Goal: Task Accomplishment & Management: Use online tool/utility

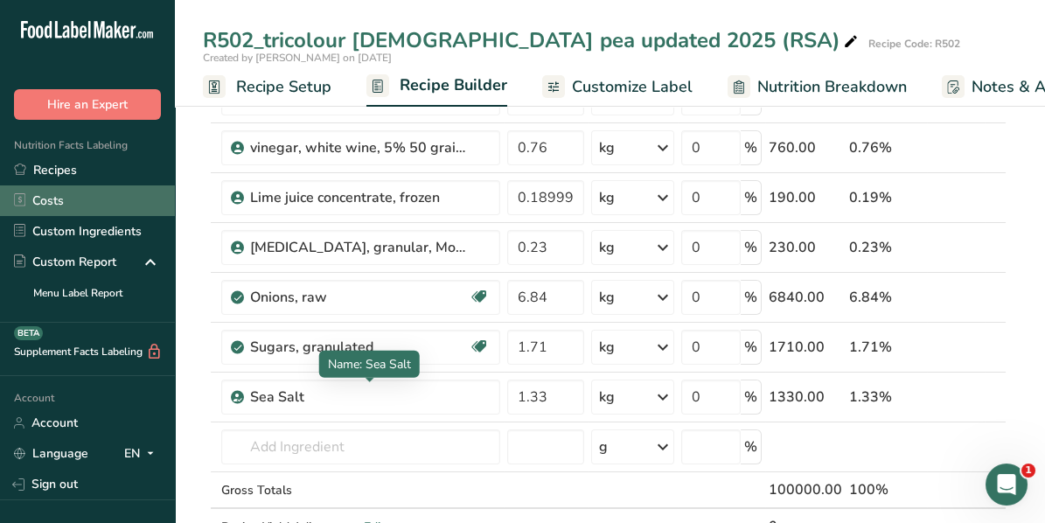
scroll to position [350, 0]
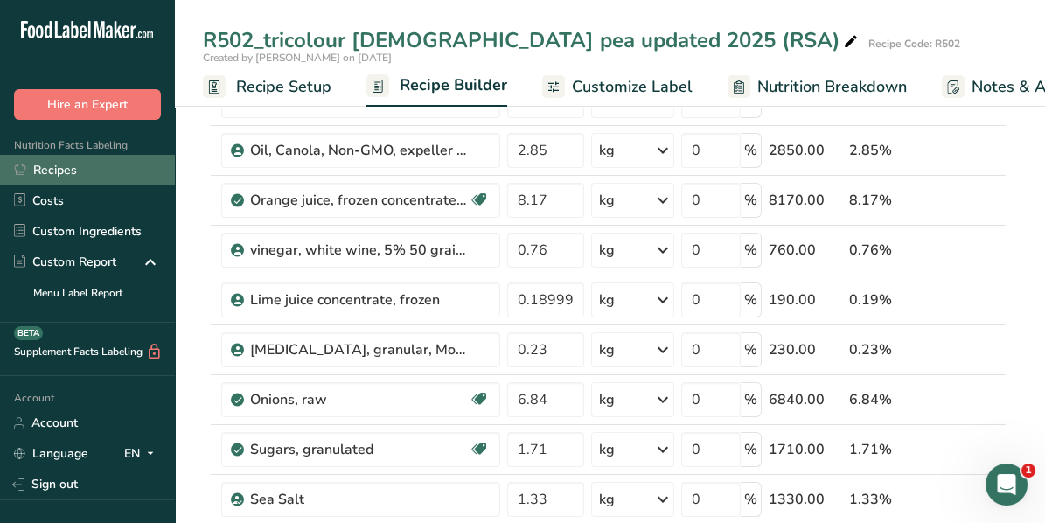
drag, startPoint x: 85, startPoint y: 166, endPoint x: 93, endPoint y: 177, distance: 13.8
click at [84, 168] on link "Recipes" at bounding box center [87, 170] width 175 height 31
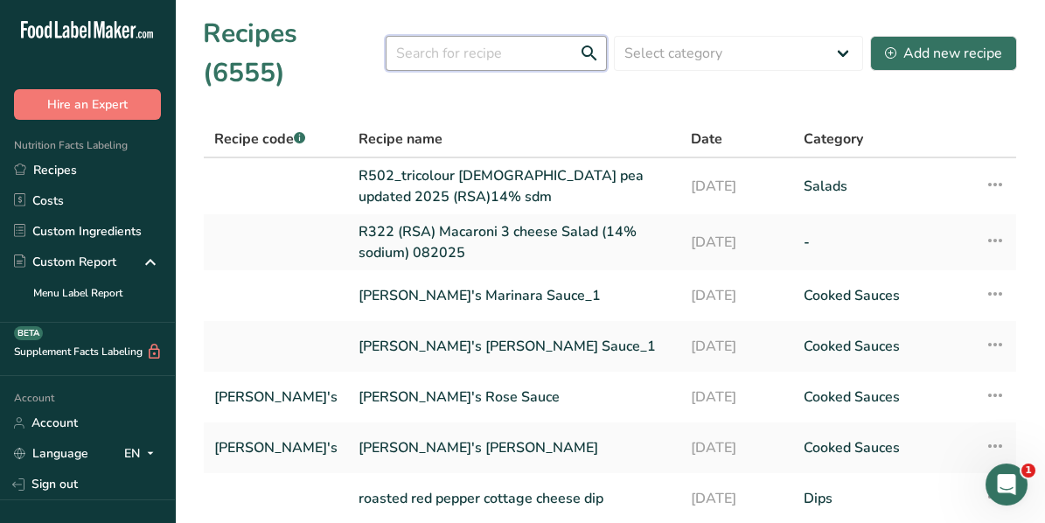
click at [434, 36] on input "text" at bounding box center [496, 53] width 221 height 35
click at [450, 36] on input "text" at bounding box center [496, 53] width 221 height 35
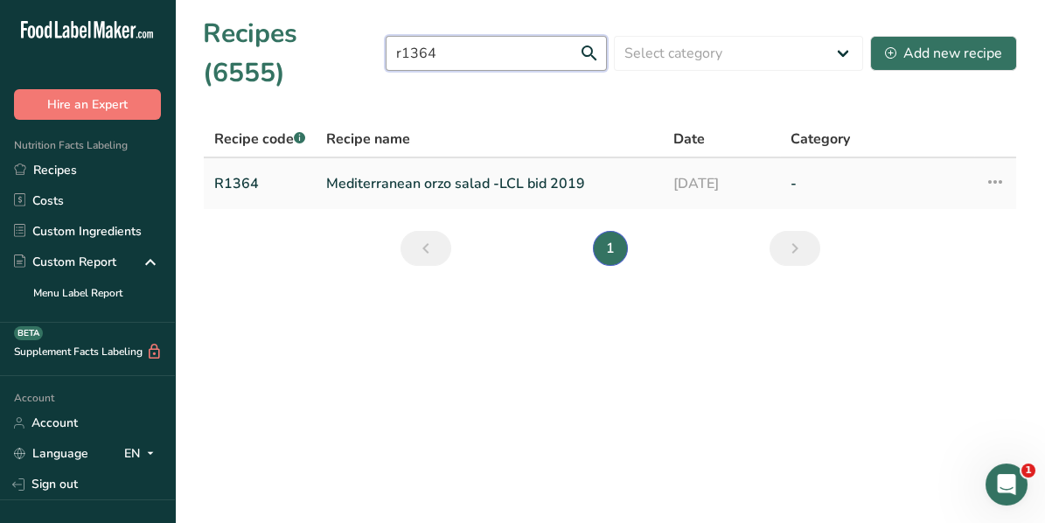
type input "r1364"
click at [357, 165] on link "Mediterranean orzo salad -LCL bid 2019" at bounding box center [489, 183] width 326 height 37
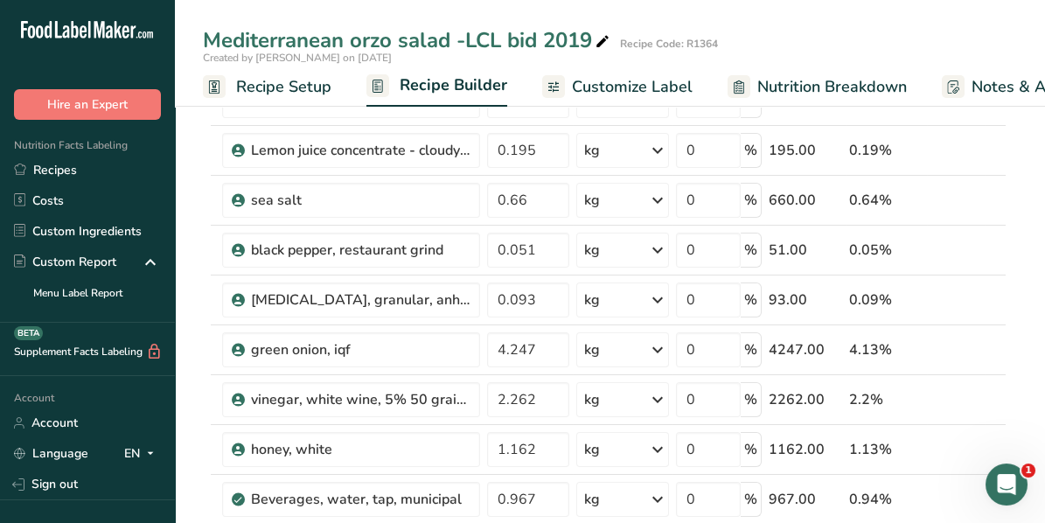
scroll to position [261, 0]
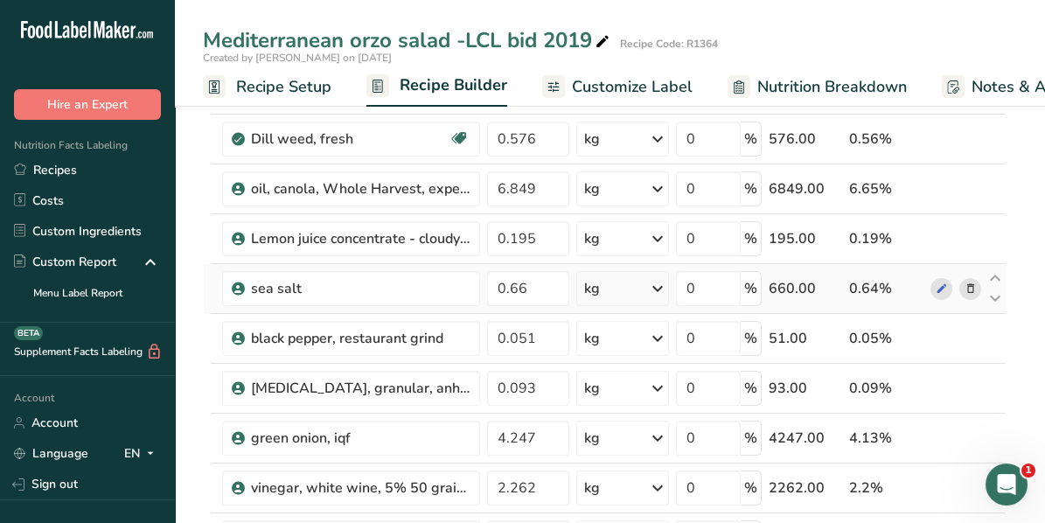
click at [974, 284] on icon at bounding box center [970, 289] width 12 height 18
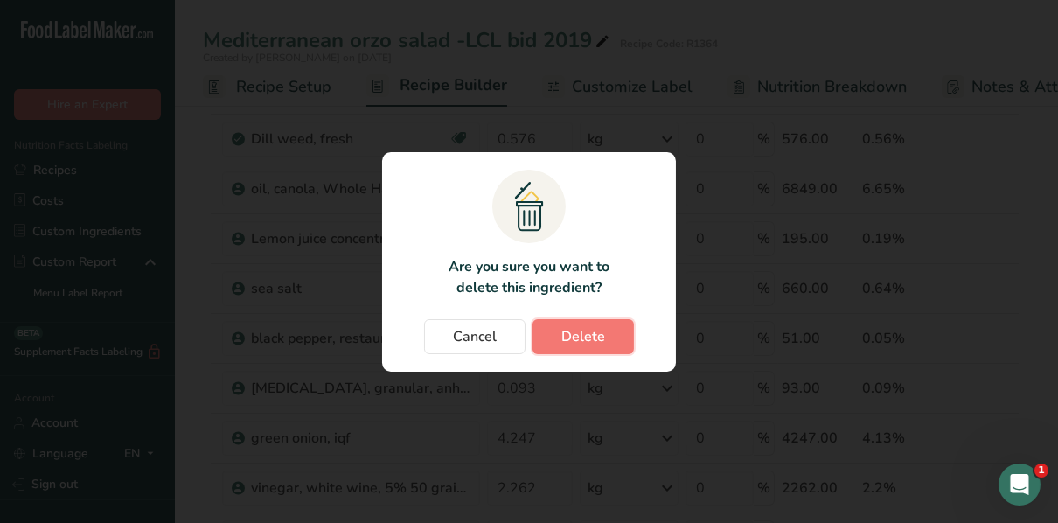
click at [581, 333] on span "Delete" at bounding box center [583, 336] width 44 height 21
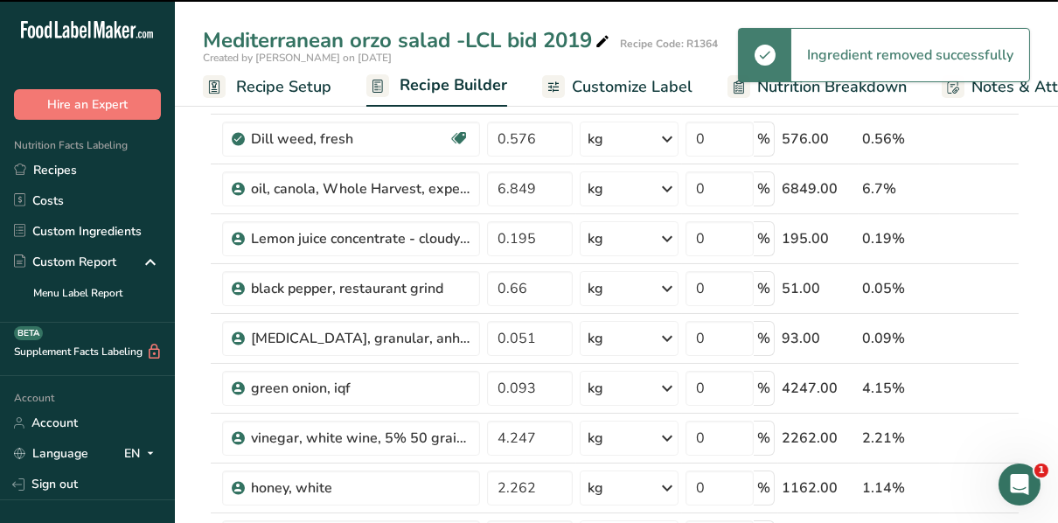
type input "0.051"
type input "0.093"
type input "4.247"
type input "2.262"
type input "1.162"
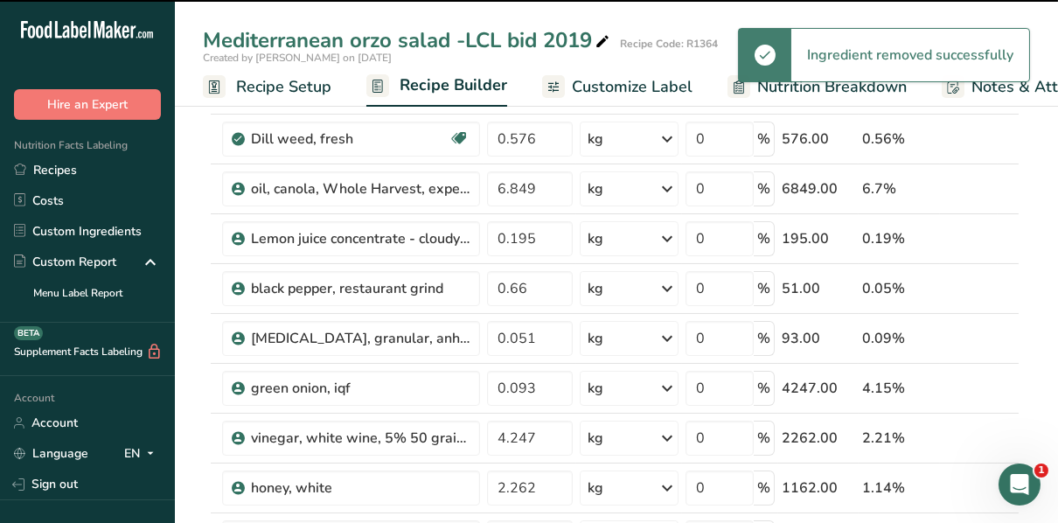
type input "0.967"
type input "0.576"
type input "0.093"
type input "0.576"
type input "7.692"
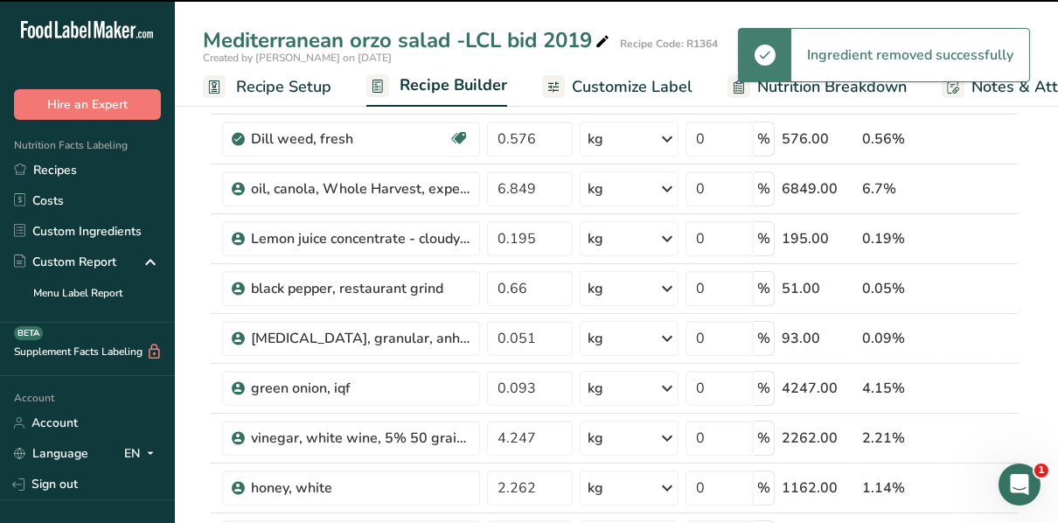
type input "0.771"
type input "7.692"
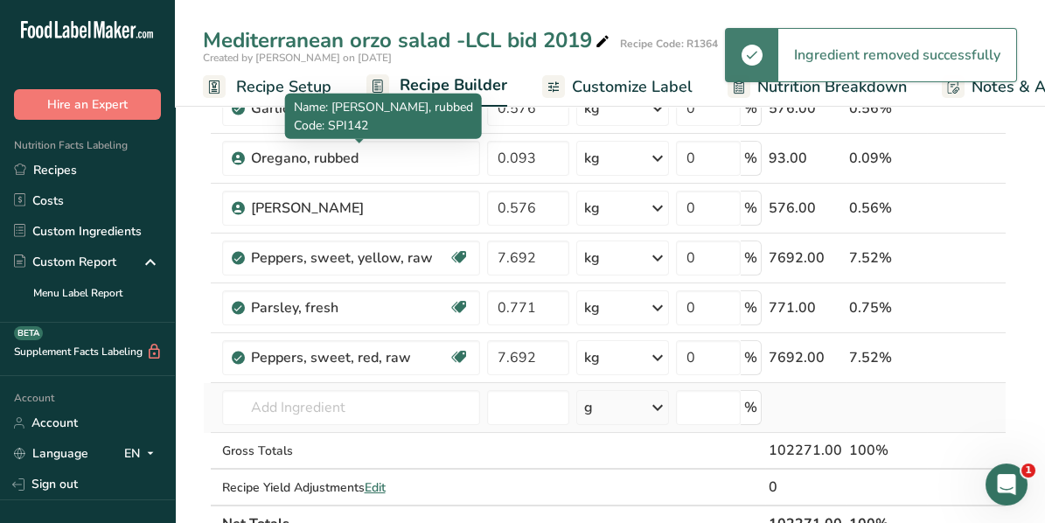
scroll to position [874, 0]
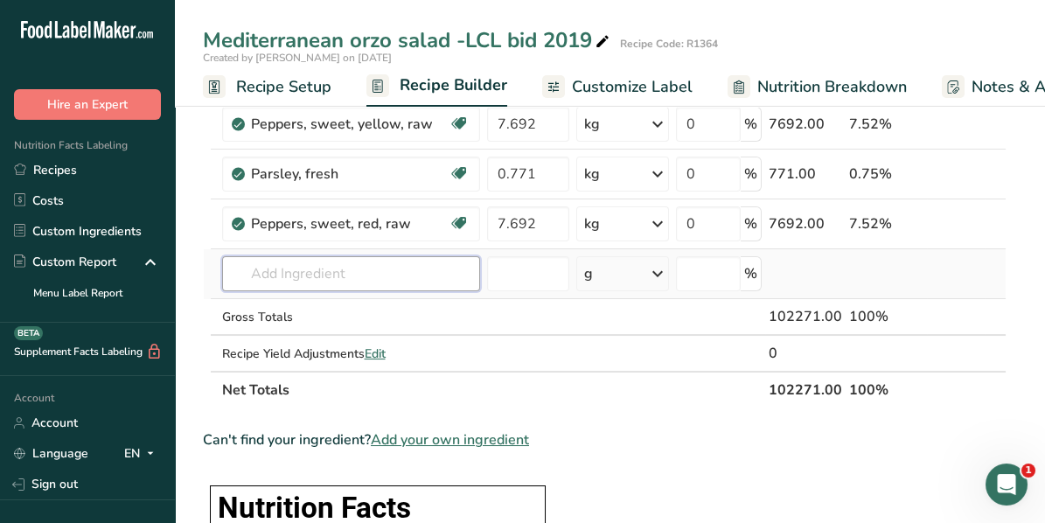
click at [310, 274] on input "text" at bounding box center [351, 273] width 258 height 35
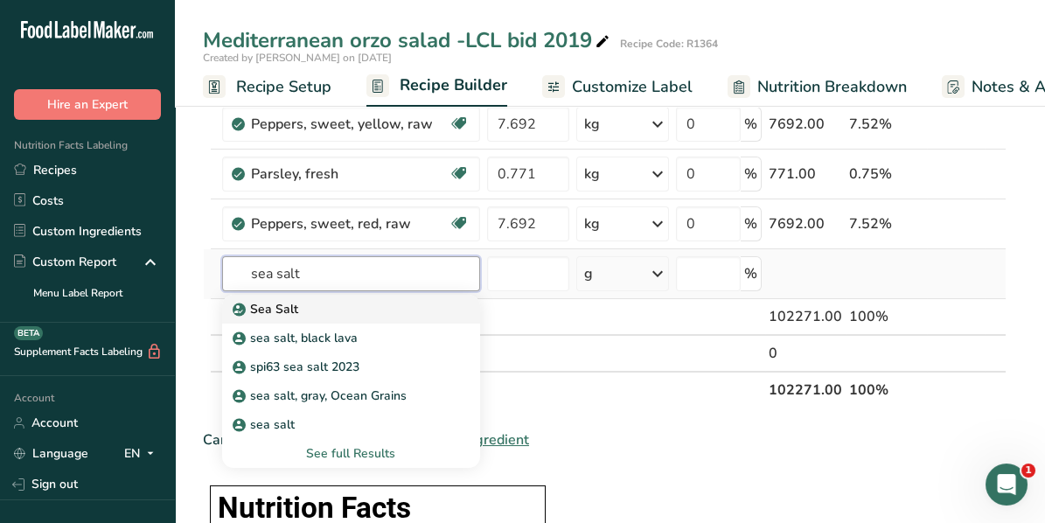
type input "sea salt"
click at [263, 302] on p "Sea Salt" at bounding box center [267, 309] width 62 height 18
type input "Sea Salt"
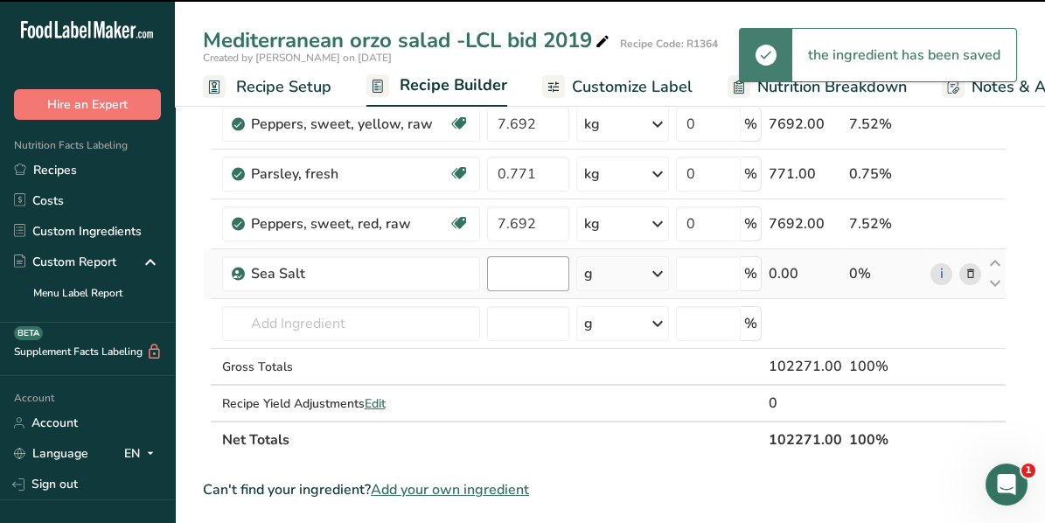
type input "0"
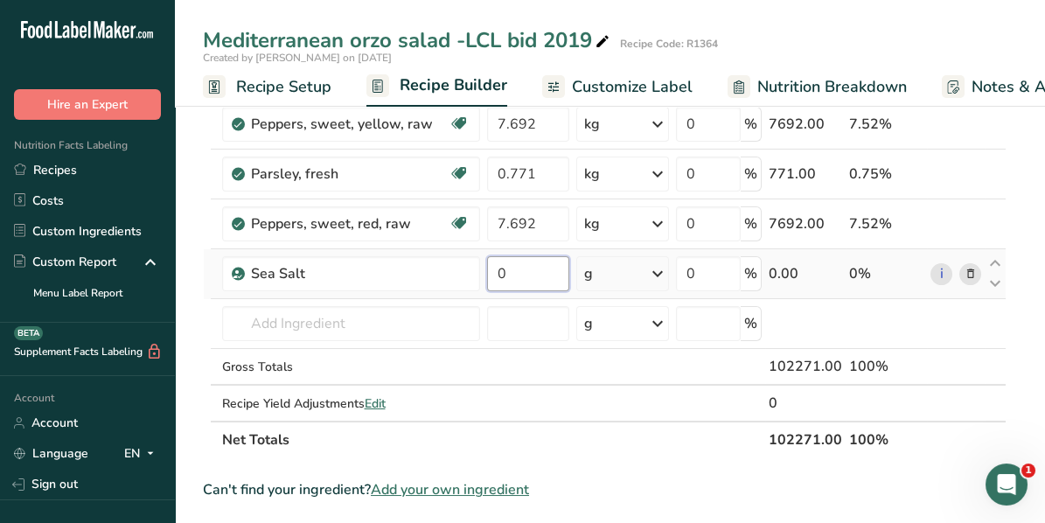
click at [511, 263] on input "0" at bounding box center [528, 273] width 82 height 35
type input "0.66"
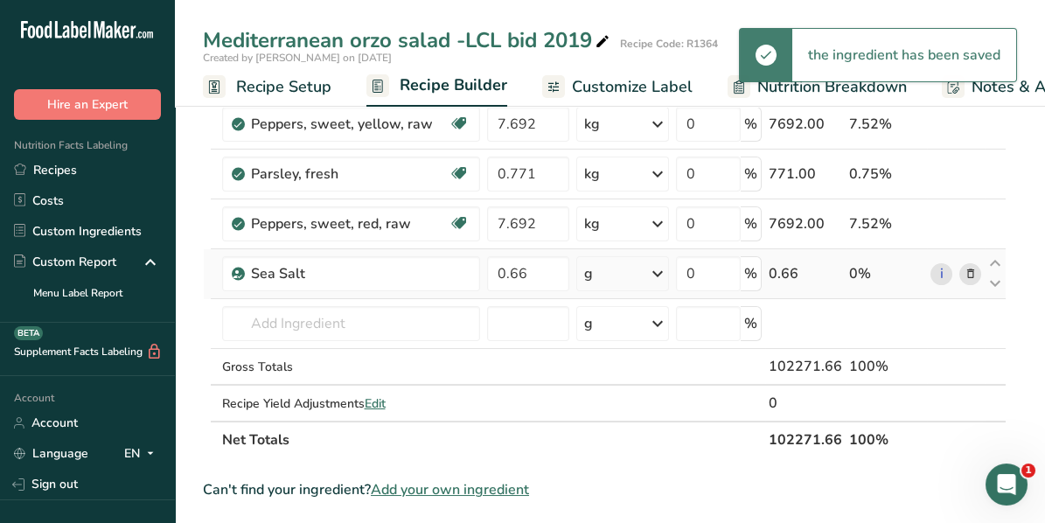
click at [657, 270] on icon at bounding box center [657, 273] width 21 height 31
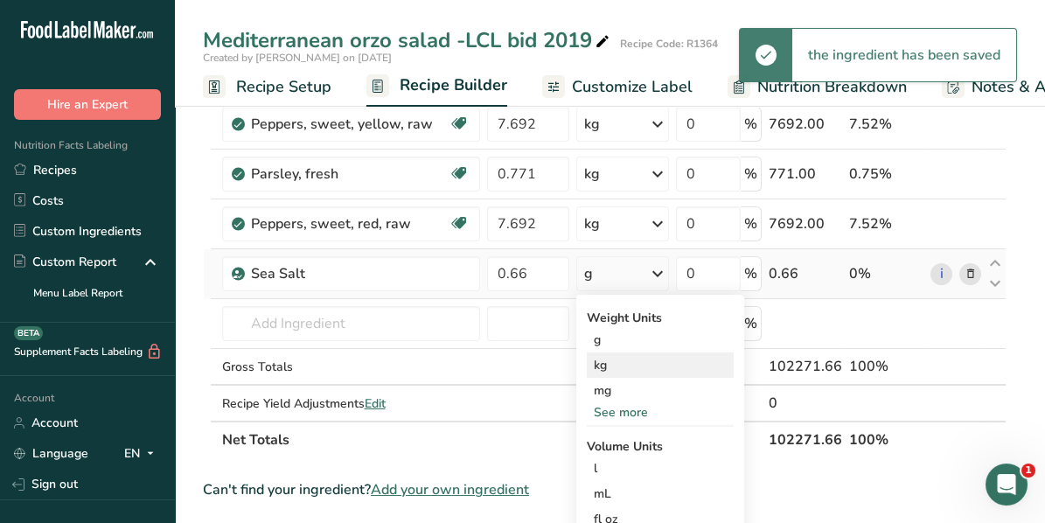
click at [607, 360] on div "kg" at bounding box center [660, 364] width 147 height 25
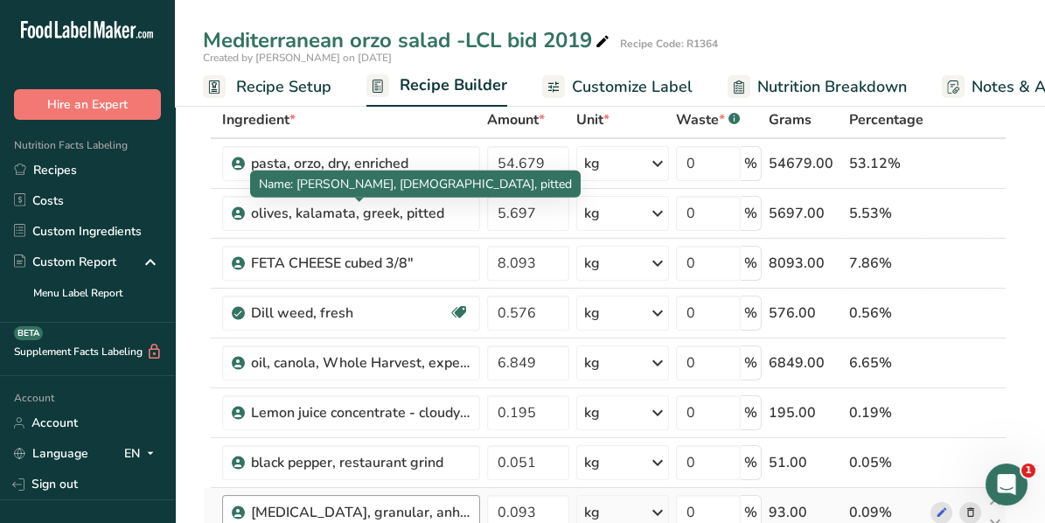
scroll to position [0, 0]
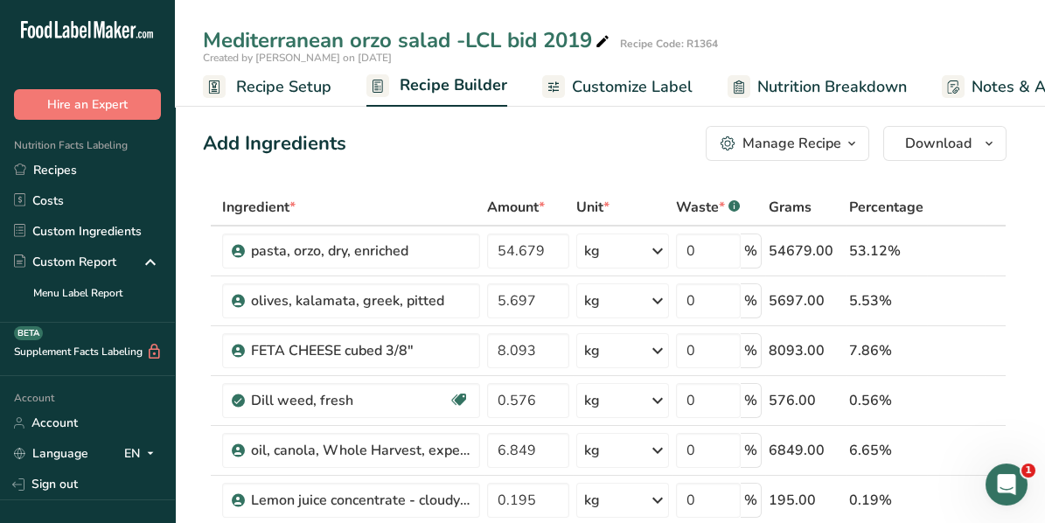
click at [300, 84] on span "Recipe Setup" at bounding box center [283, 87] width 95 height 24
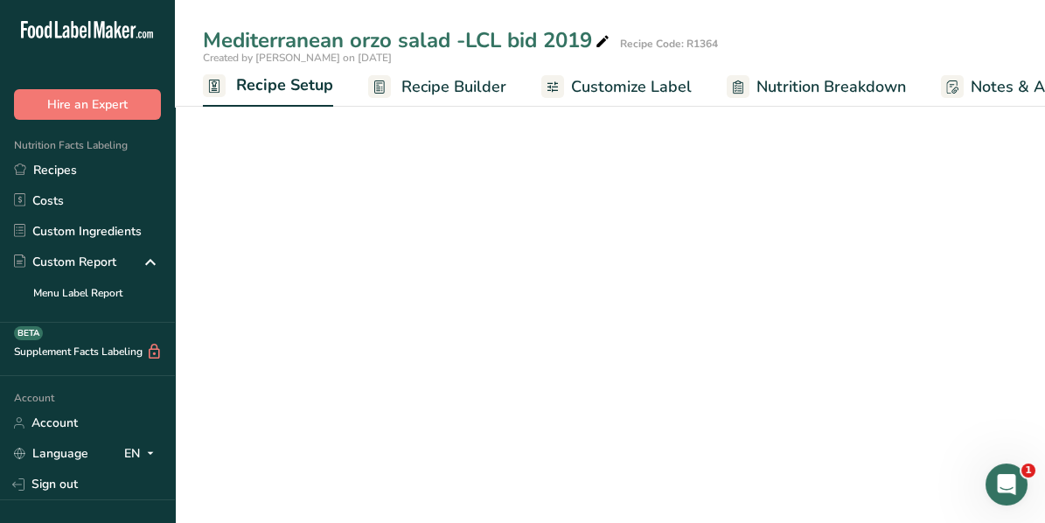
scroll to position [0, 5]
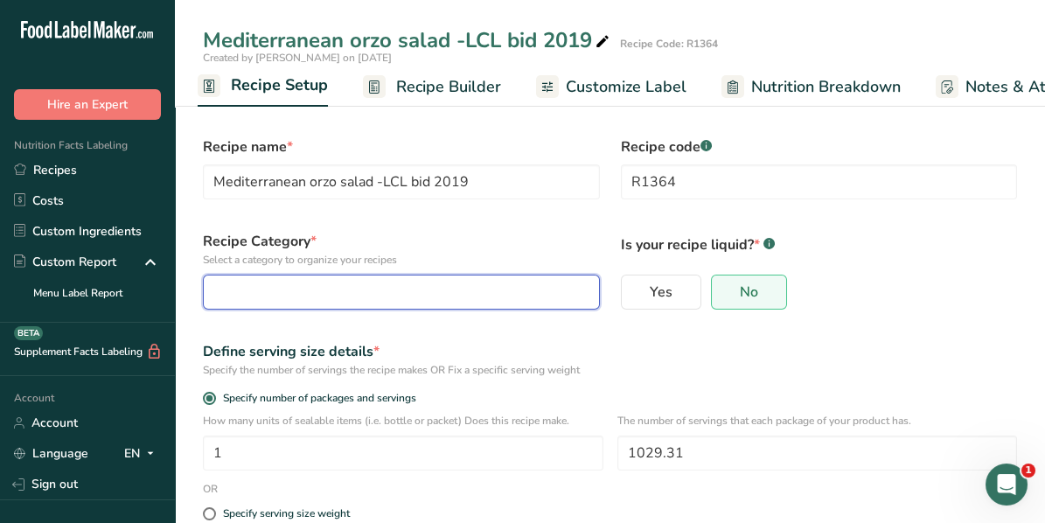
click at [324, 282] on div "button" at bounding box center [396, 292] width 364 height 21
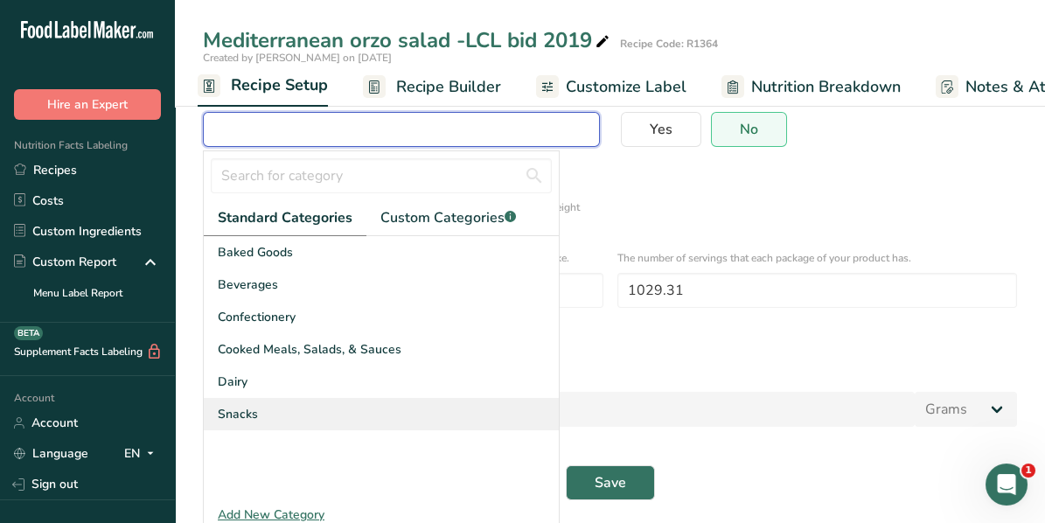
scroll to position [168, 0]
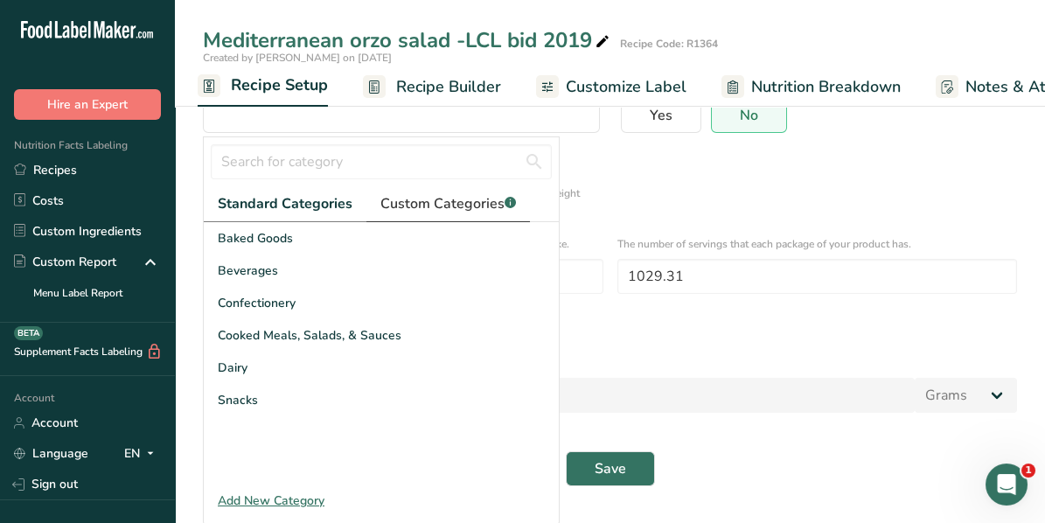
click at [470, 199] on span "Custom Categories .a-a{fill:#347362;}.b-a{fill:#fff;}" at bounding box center [448, 203] width 136 height 21
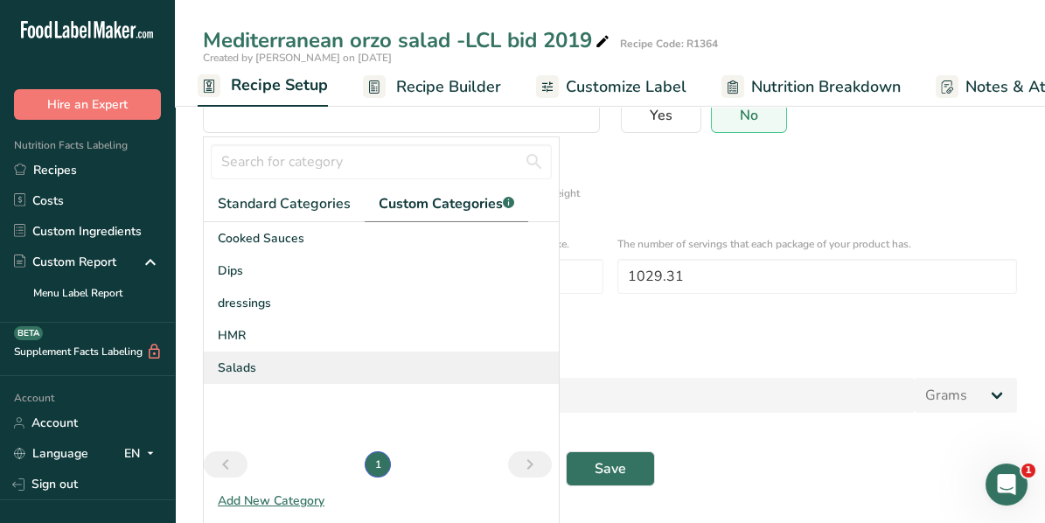
click at [233, 368] on span "Salads" at bounding box center [237, 367] width 38 height 18
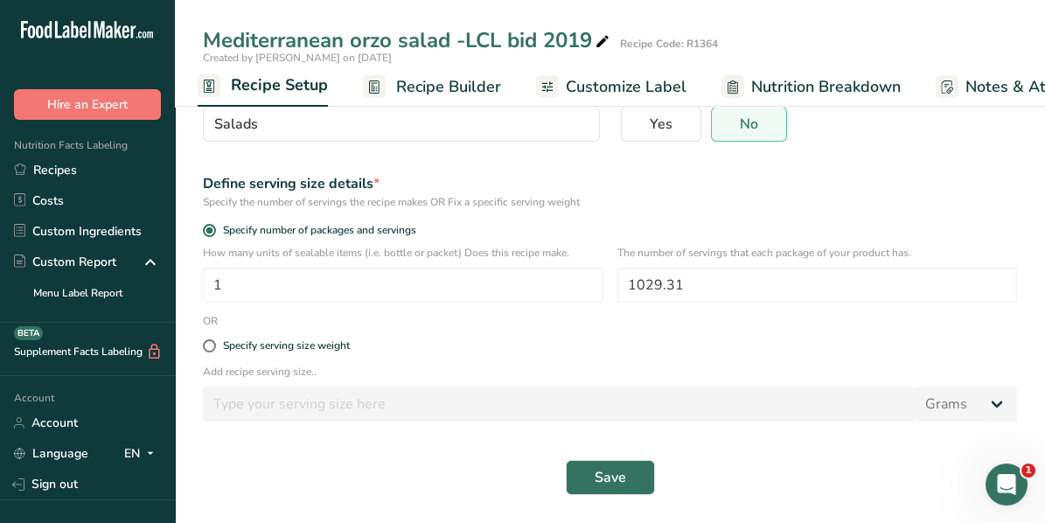
scroll to position [0, 0]
click at [212, 345] on span at bounding box center [209, 345] width 13 height 13
click at [212, 345] on input "Specify serving size weight" at bounding box center [208, 345] width 11 height 11
radio input "true"
radio input "false"
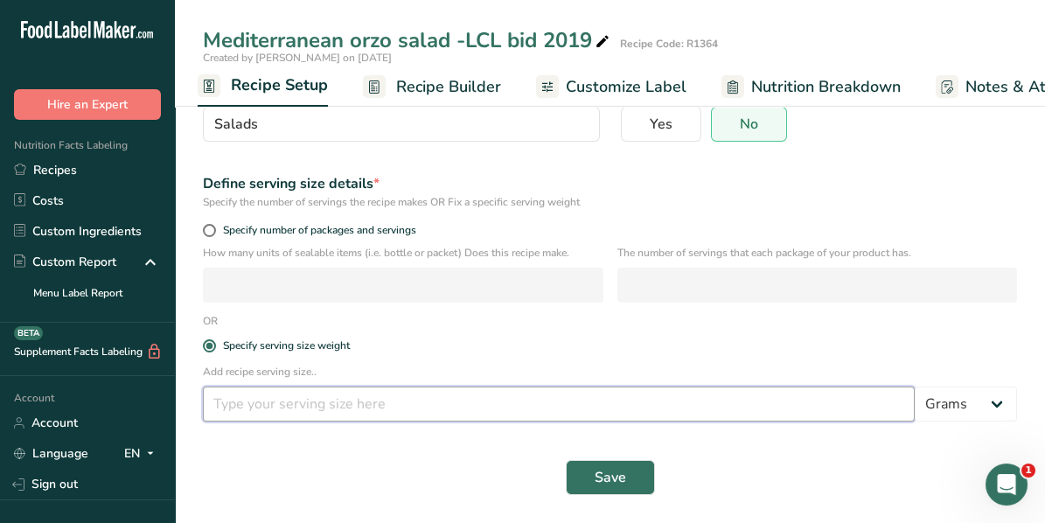
click at [240, 410] on input "number" at bounding box center [559, 403] width 712 height 35
type input "140"
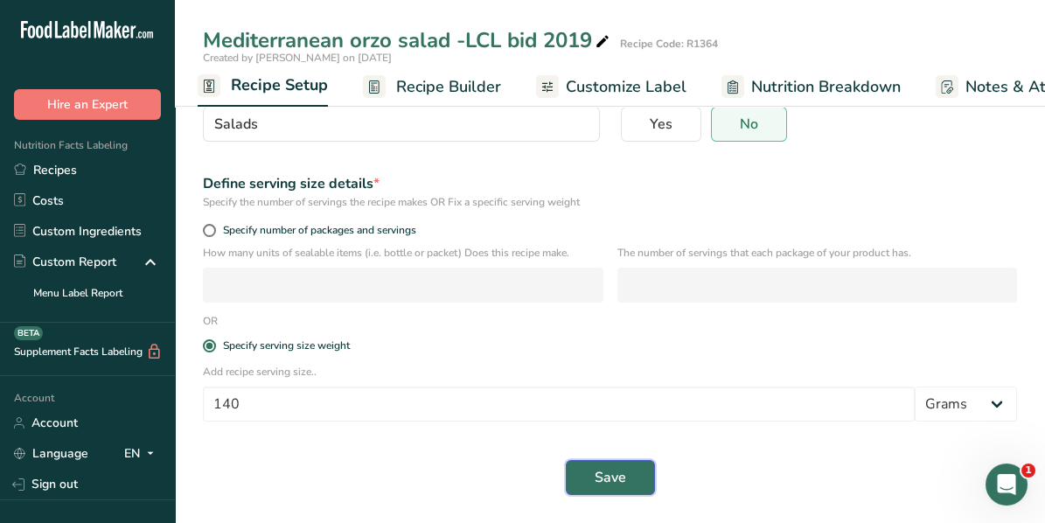
click at [598, 474] on span "Save" at bounding box center [610, 477] width 31 height 21
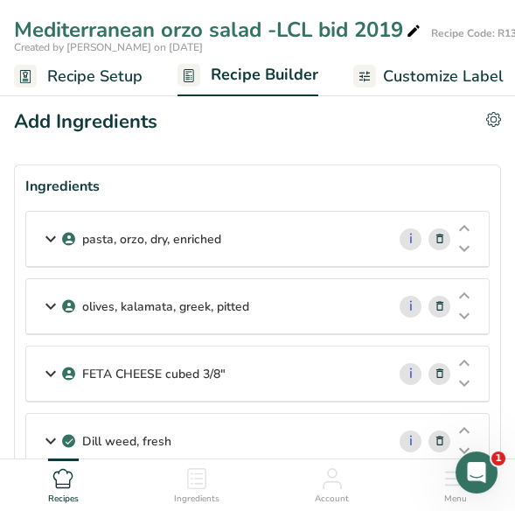
click at [48, 242] on icon at bounding box center [50, 238] width 21 height 31
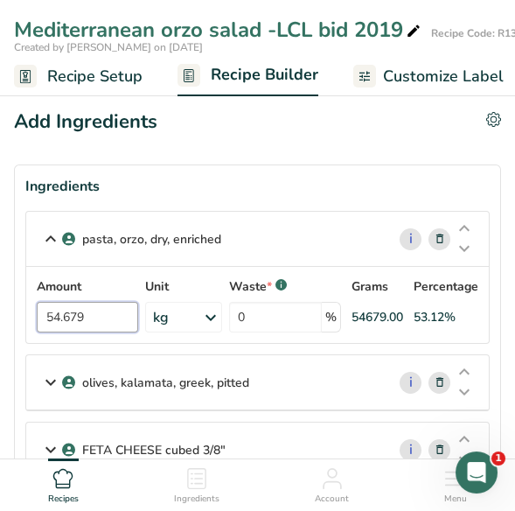
click at [87, 313] on input "54.679" at bounding box center [87, 317] width 101 height 31
type input "55.753"
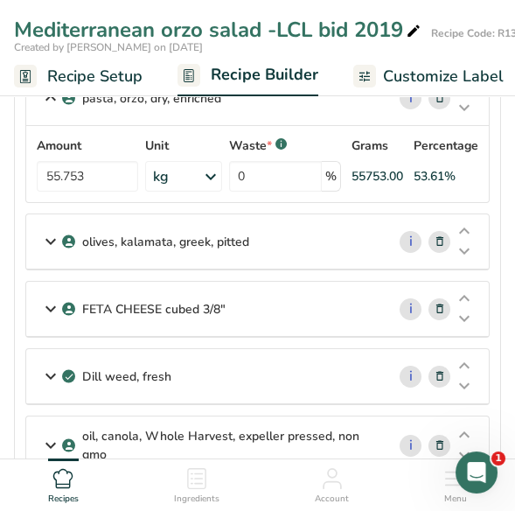
scroll to position [175, 0]
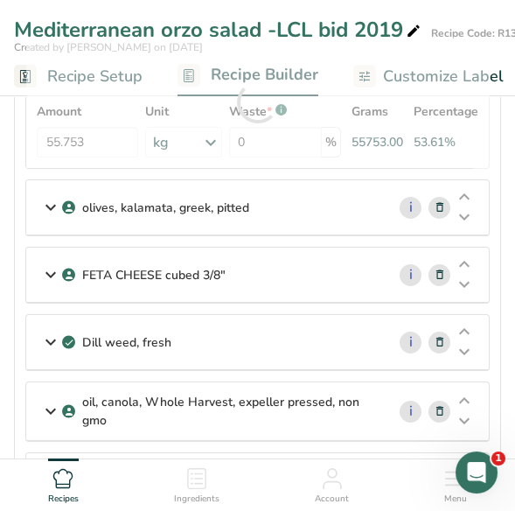
click at [49, 275] on icon at bounding box center [50, 274] width 21 height 31
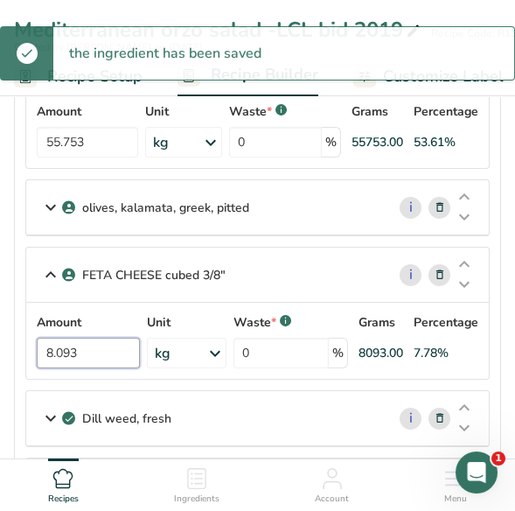
click at [89, 349] on input "8.093" at bounding box center [88, 352] width 103 height 31
type input "8"
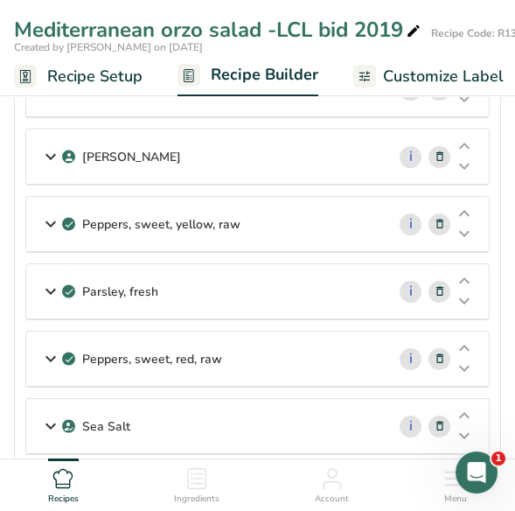
scroll to position [1224, 0]
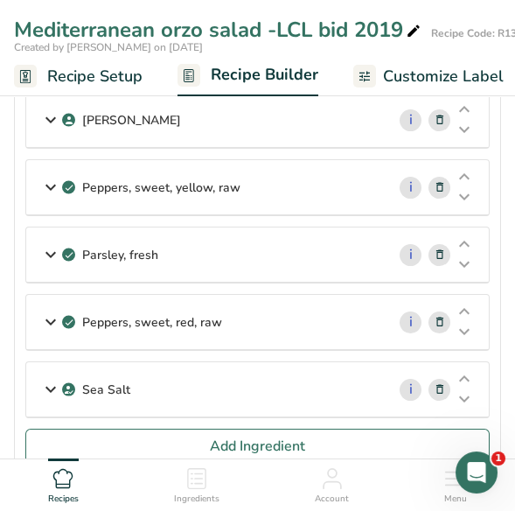
type input "7.082999"
click at [48, 306] on icon at bounding box center [50, 321] width 21 height 31
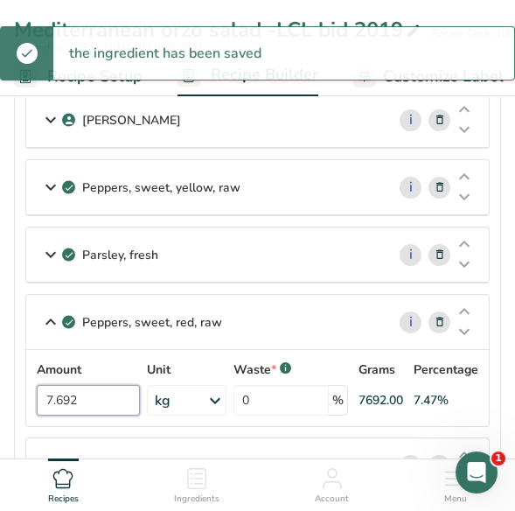
click at [80, 385] on input "7.692" at bounding box center [88, 400] width 103 height 31
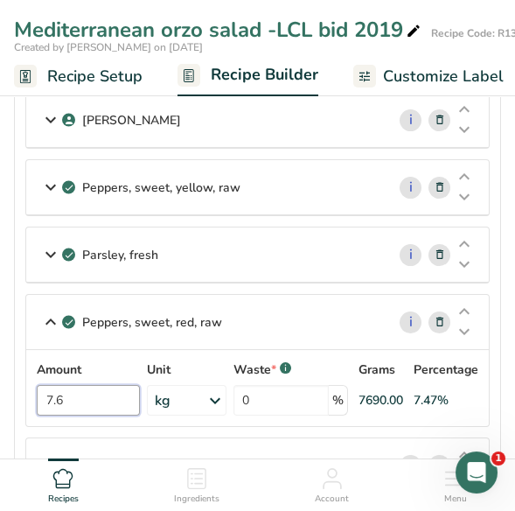
type input "7"
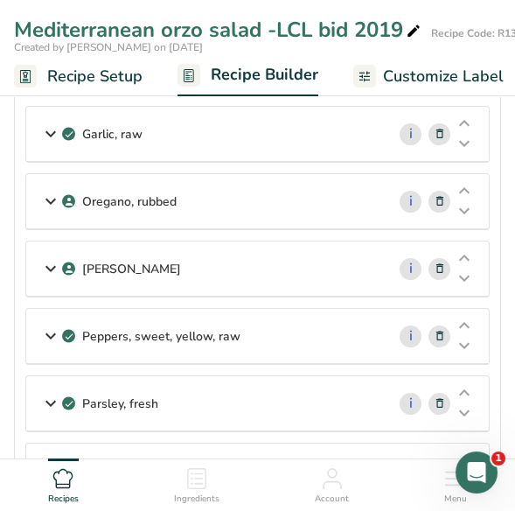
scroll to position [1049, 0]
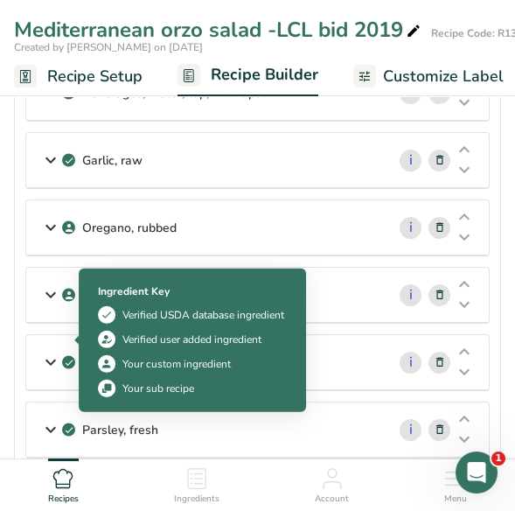
type input "4.787"
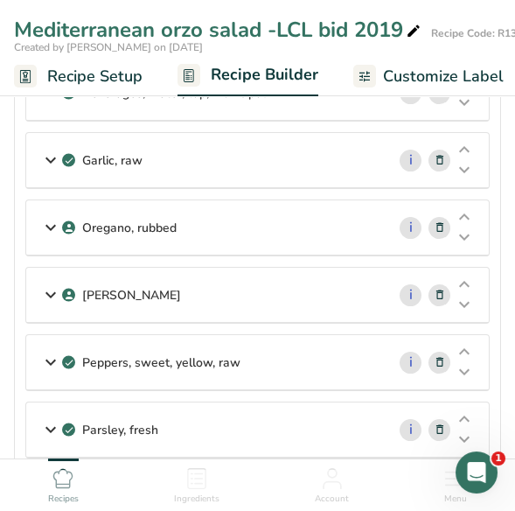
click at [50, 346] on icon at bounding box center [50, 361] width 21 height 31
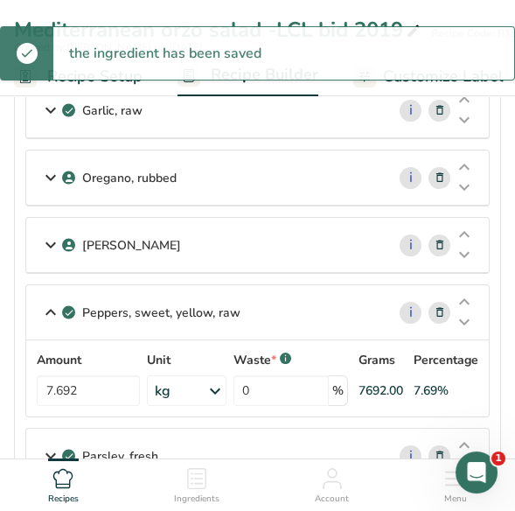
scroll to position [1137, 0]
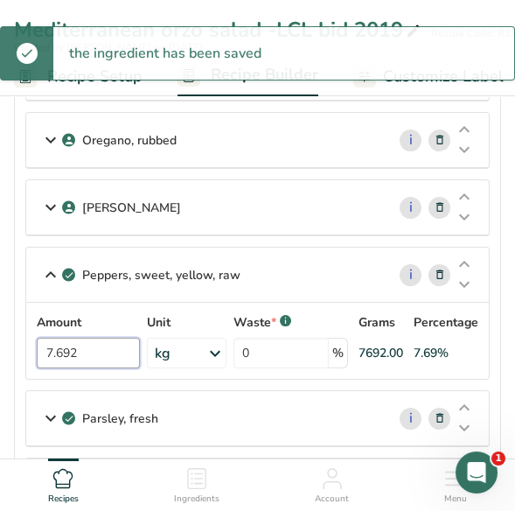
click at [99, 337] on input "7.692" at bounding box center [88, 352] width 103 height 31
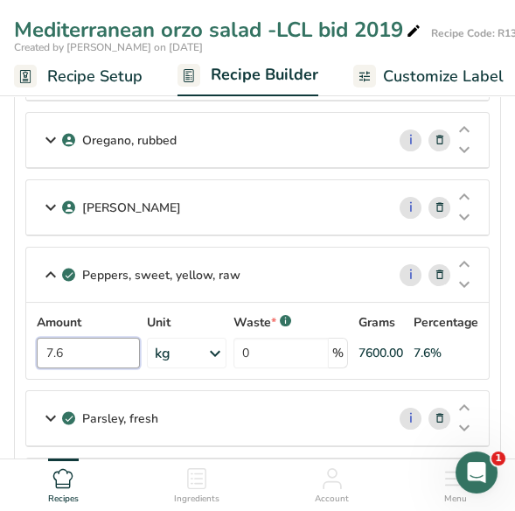
type input "7"
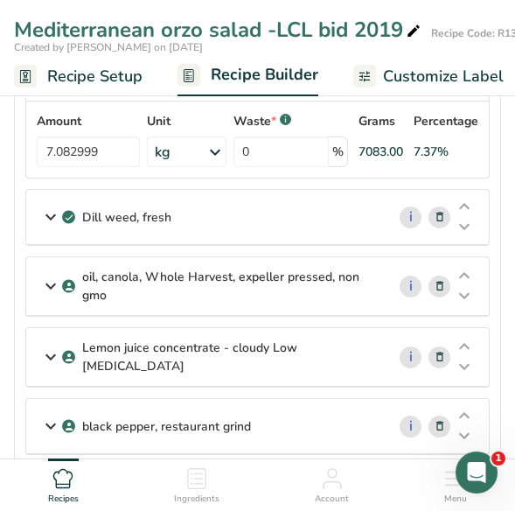
scroll to position [350, 0]
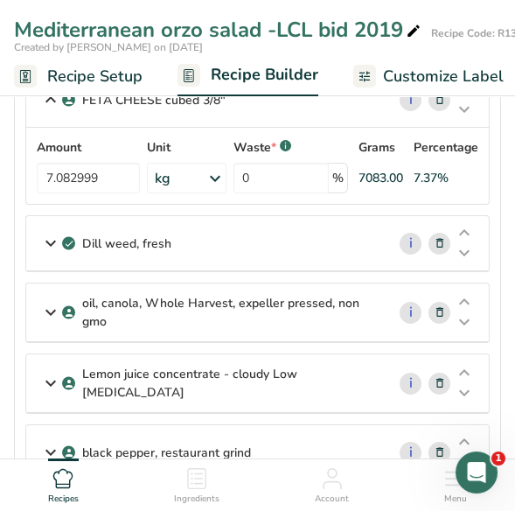
type input "3.740"
click at [51, 309] on icon at bounding box center [50, 311] width 21 height 31
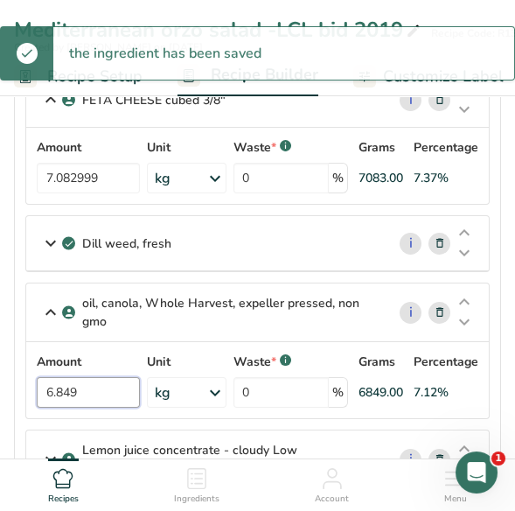
click at [80, 383] on input "6.849" at bounding box center [88, 392] width 103 height 31
type input "6"
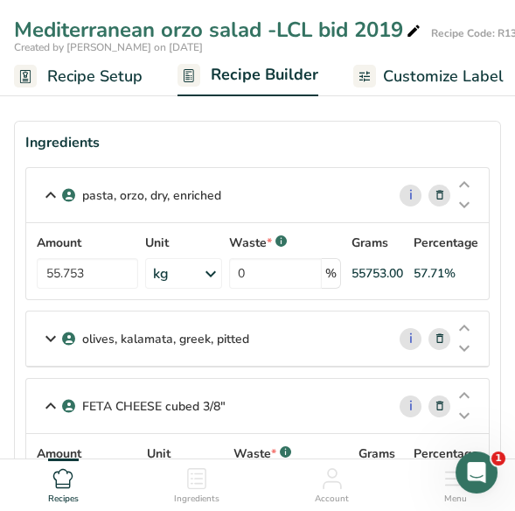
scroll to position [0, 0]
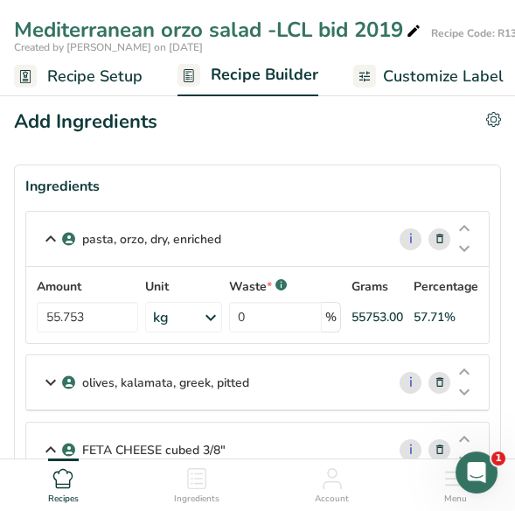
type input "7.326"
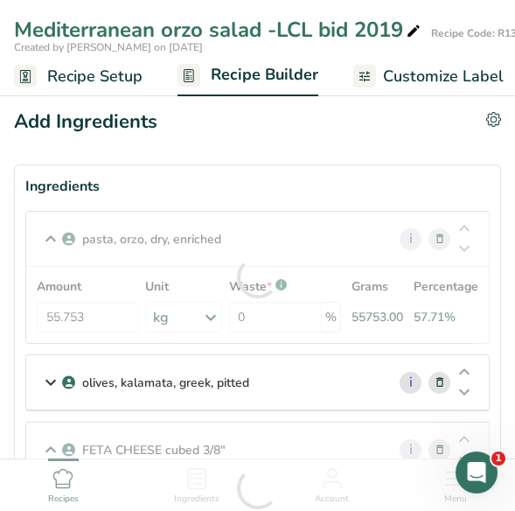
click at [53, 382] on icon at bounding box center [50, 381] width 21 height 31
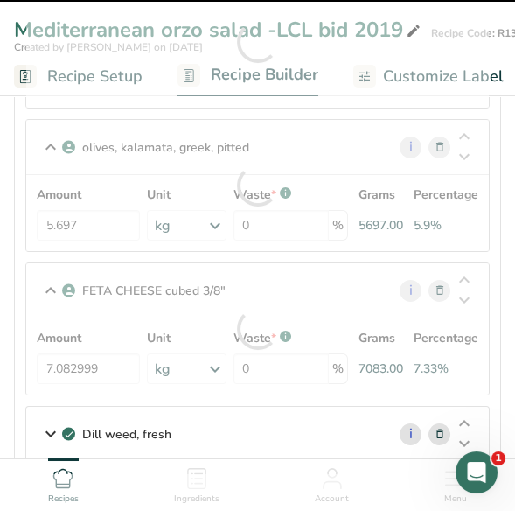
scroll to position [261, 0]
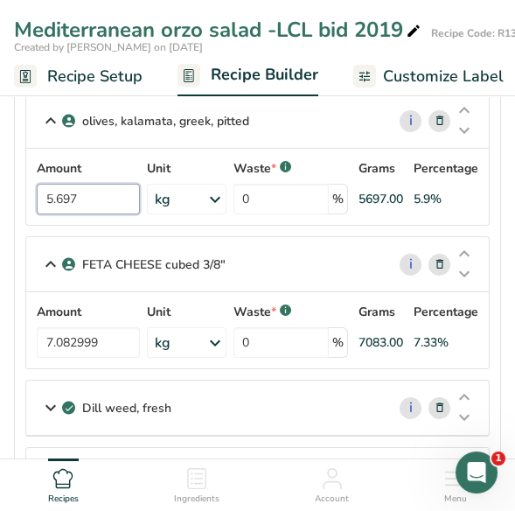
click at [87, 196] on input "5.697" at bounding box center [88, 199] width 103 height 31
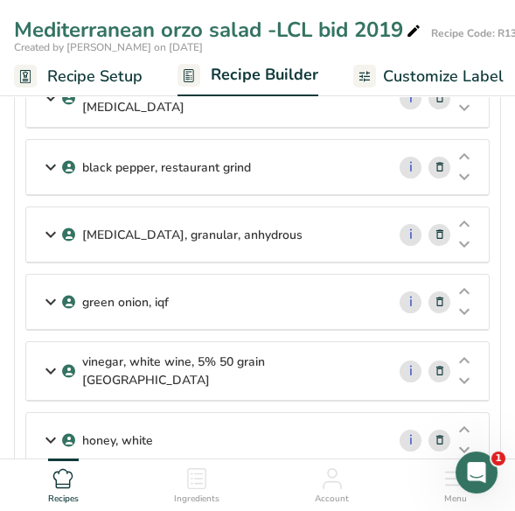
scroll to position [874, 0]
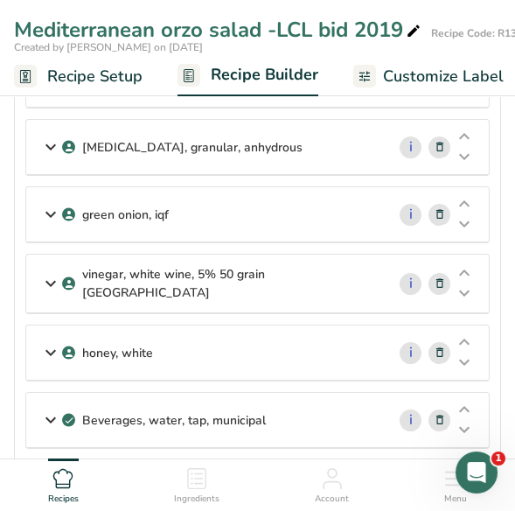
type input "5.109"
click at [47, 198] on icon at bounding box center [50, 213] width 21 height 31
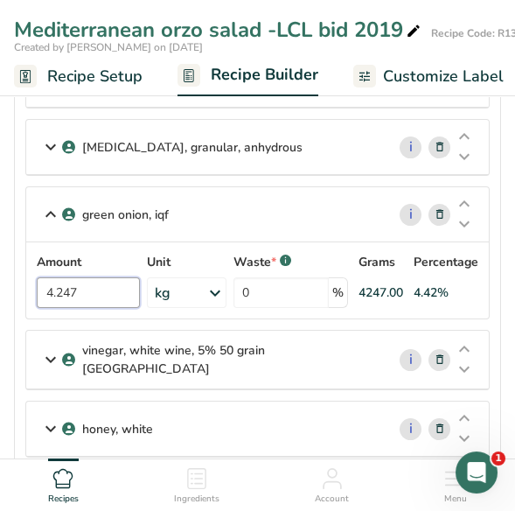
click at [107, 278] on input "4.247" at bounding box center [88, 292] width 103 height 31
type input "4"
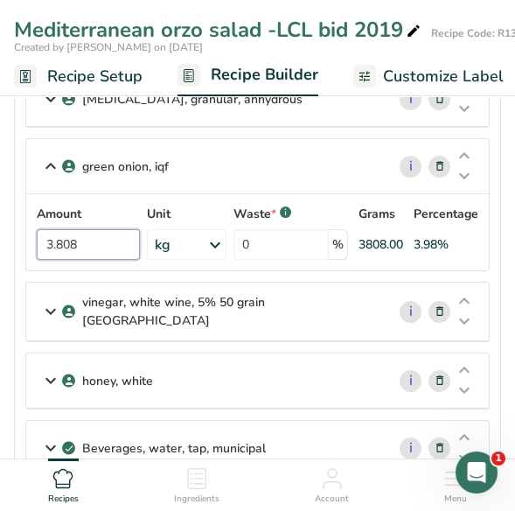
scroll to position [961, 0]
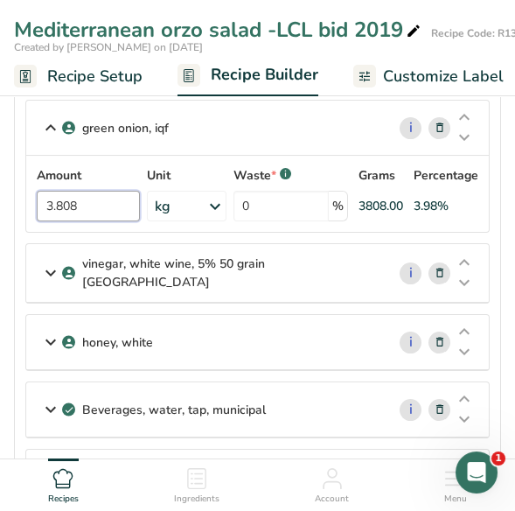
type input "3.808"
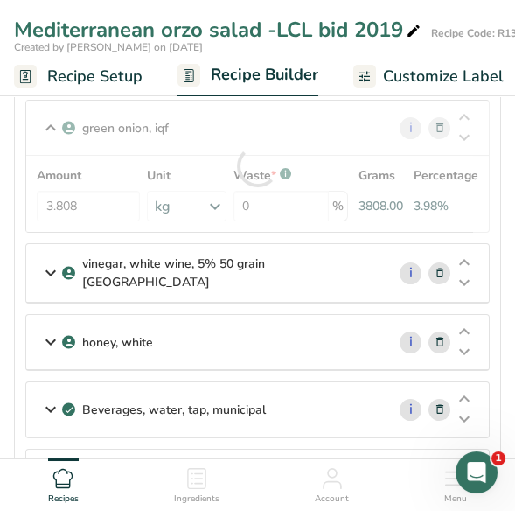
click at [47, 257] on icon at bounding box center [50, 272] width 21 height 31
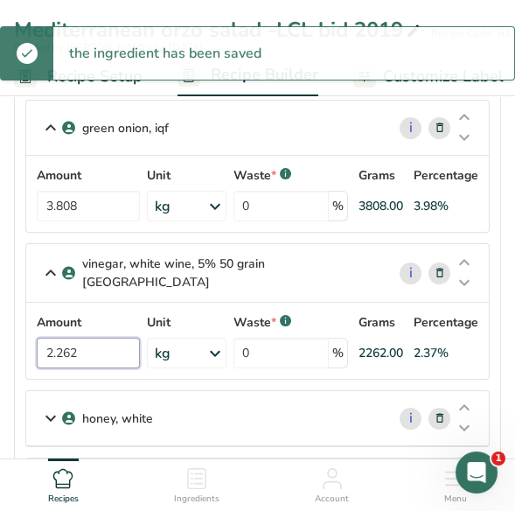
click at [92, 337] on input "2.262" at bounding box center [88, 352] width 103 height 31
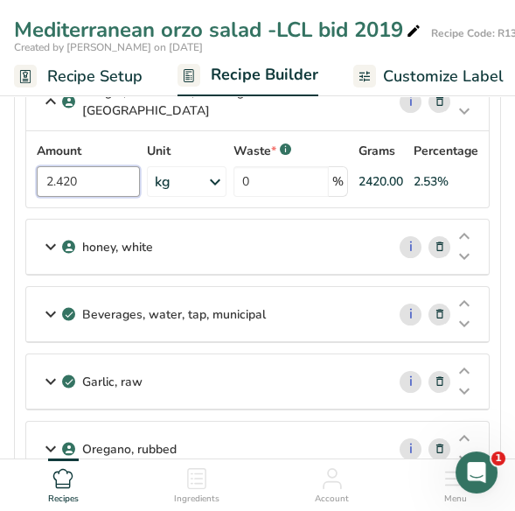
scroll to position [1137, 0]
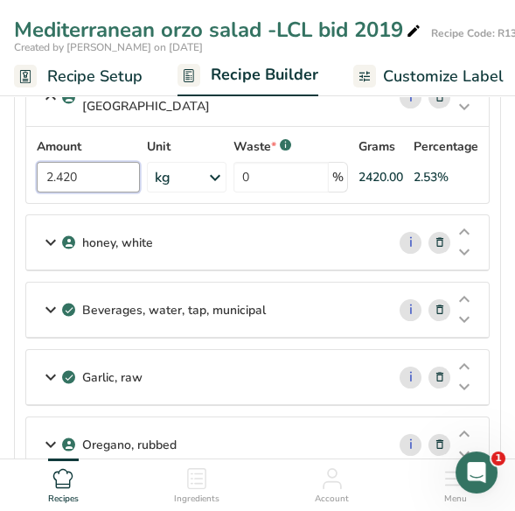
type input "2.420"
click at [49, 226] on icon at bounding box center [50, 241] width 21 height 31
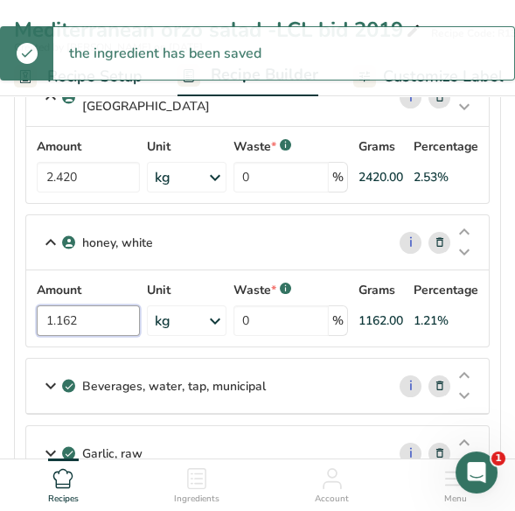
click at [101, 305] on input "1.162" at bounding box center [88, 320] width 103 height 31
type input "1"
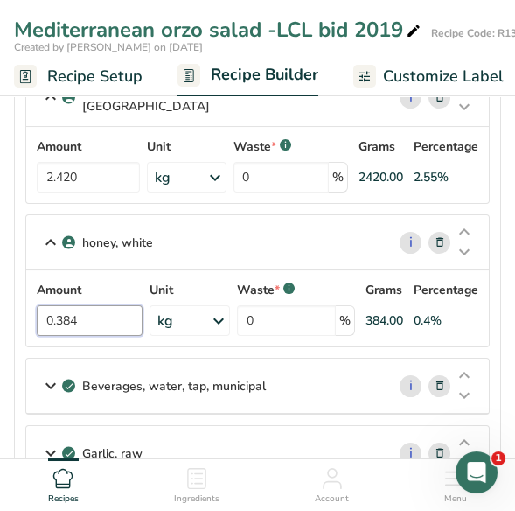
type input "0.384"
click at [52, 370] on icon at bounding box center [50, 385] width 21 height 31
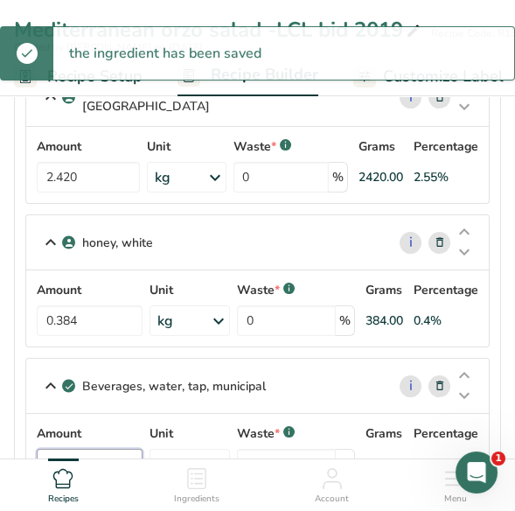
click at [97, 449] on input "0.967" at bounding box center [90, 464] width 106 height 31
type input "0"
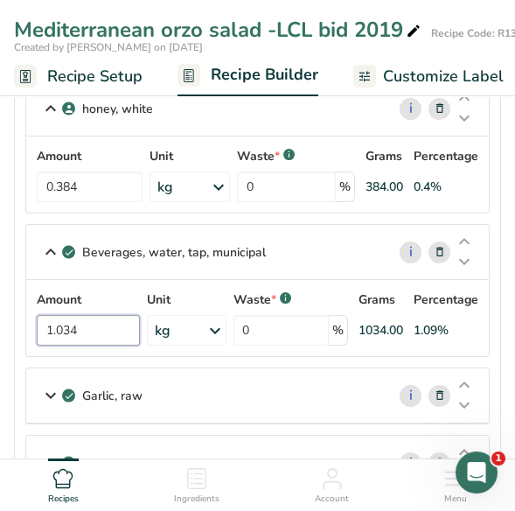
scroll to position [1311, 0]
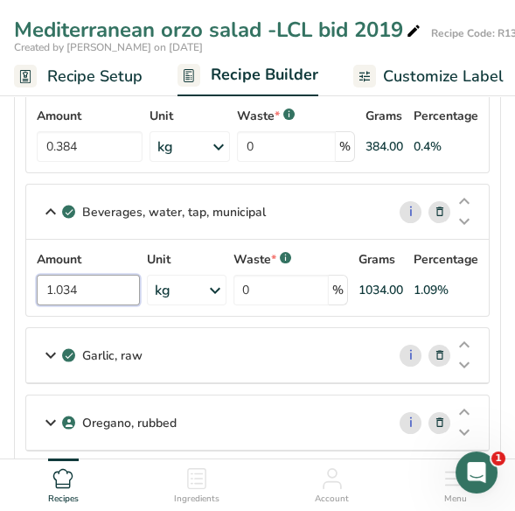
type input "1.034"
click at [45, 339] on icon at bounding box center [50, 354] width 21 height 31
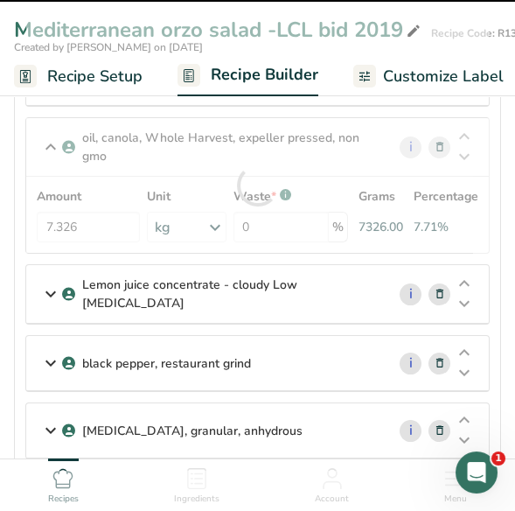
scroll to position [611, 0]
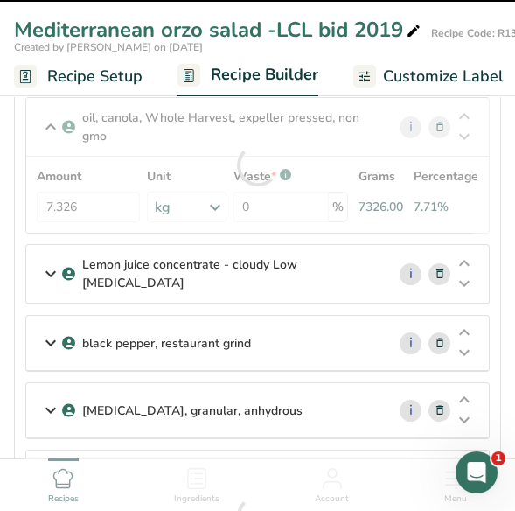
click at [138, 262] on p "Lemon juice concentrate - cloudy Low [MEDICAL_DATA]" at bounding box center [226, 273] width 289 height 37
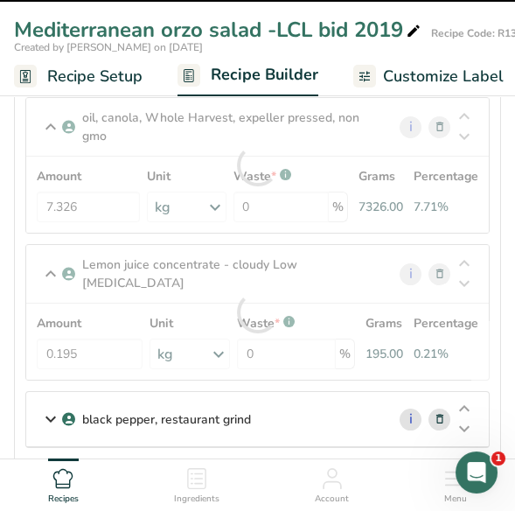
click at [49, 265] on div at bounding box center [257, 312] width 463 height 135
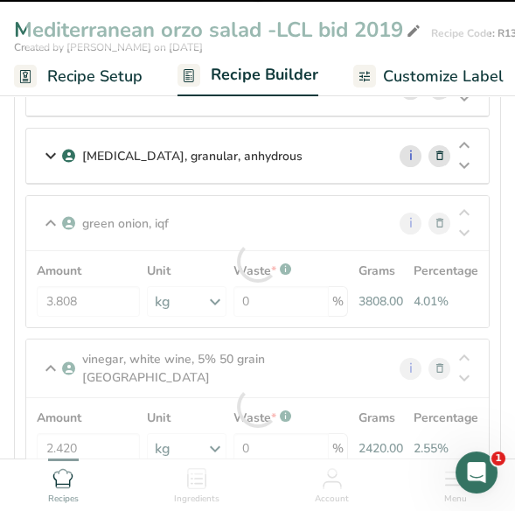
scroll to position [961, 0]
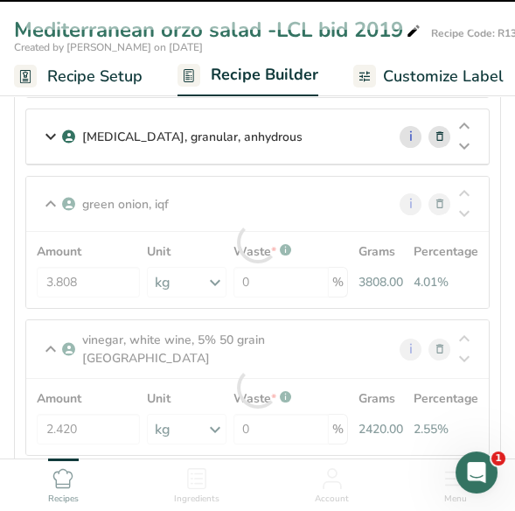
click at [484, 469] on icon "Open Intercom Messenger" at bounding box center [477, 472] width 29 height 29
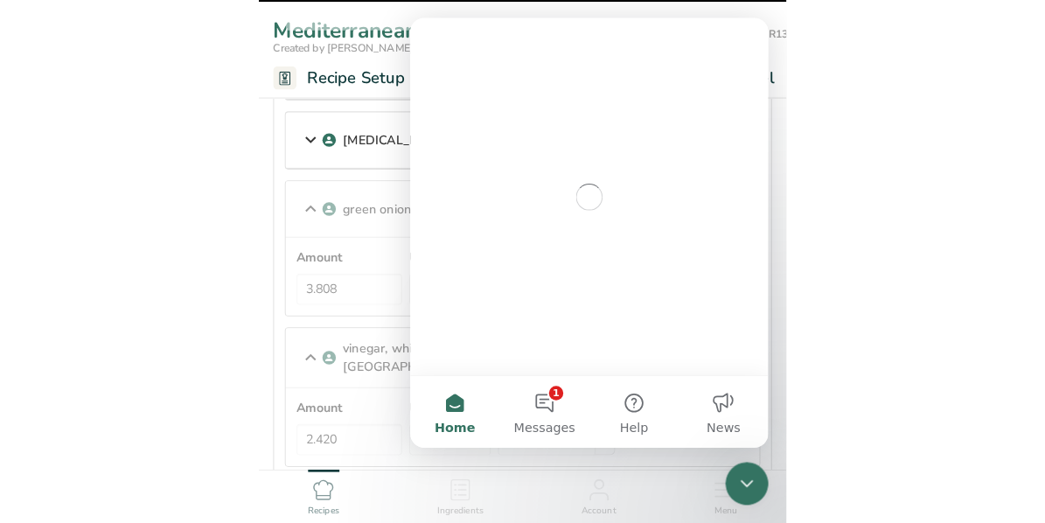
scroll to position [0, 0]
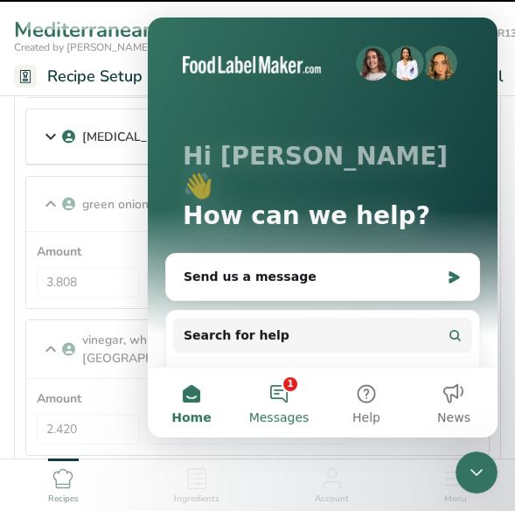
click at [282, 395] on button "1 Messages" at bounding box center [278, 402] width 87 height 70
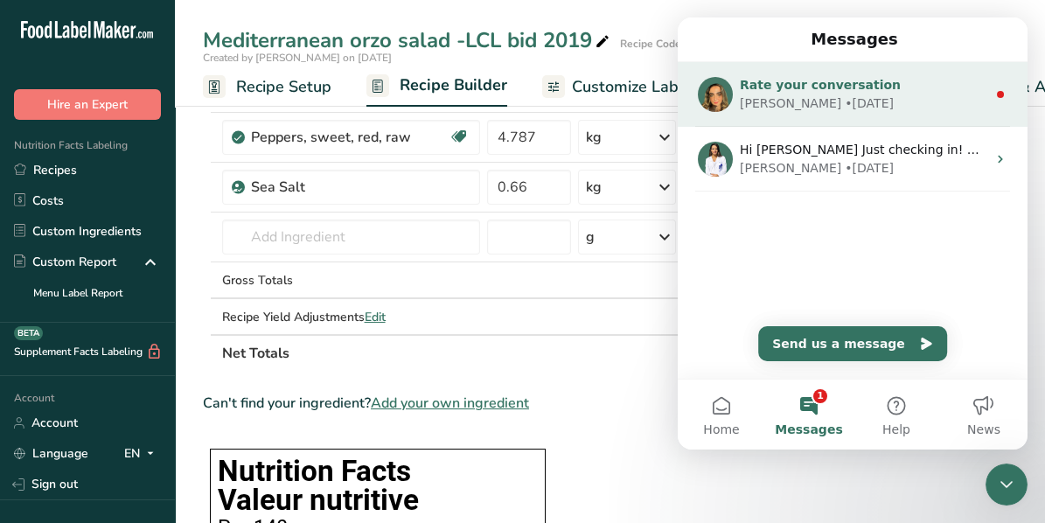
type input "0.967"
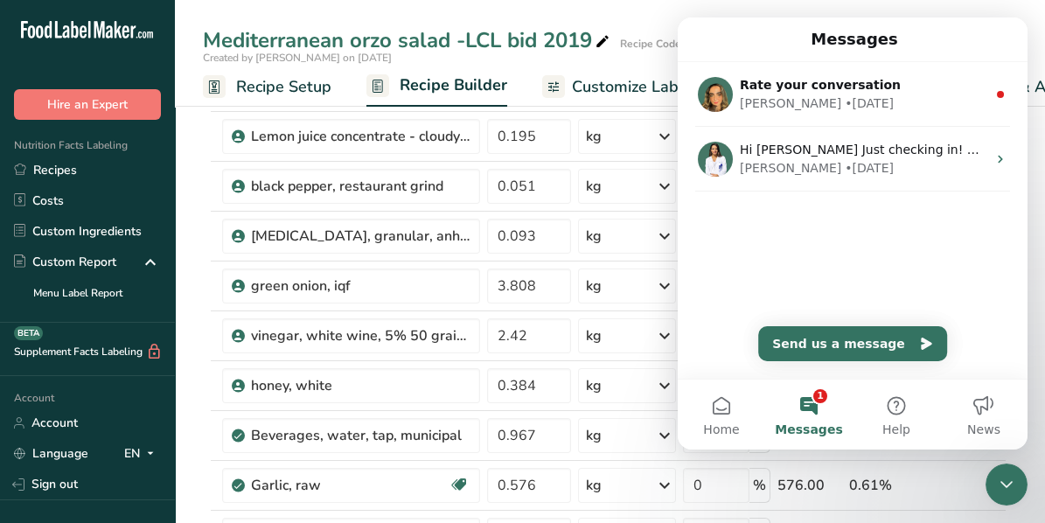
scroll to position [175, 0]
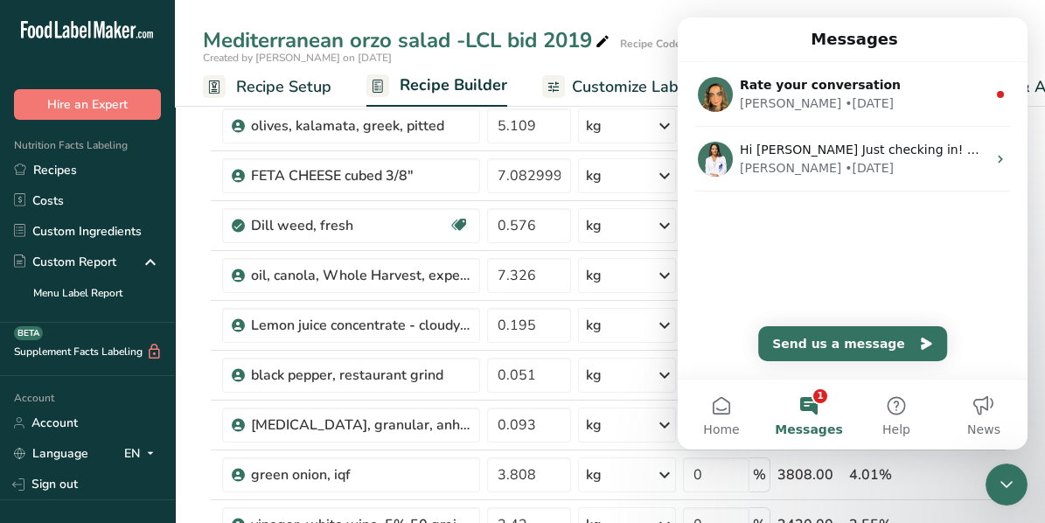
click at [818, 414] on button "1 Messages" at bounding box center [808, 414] width 87 height 70
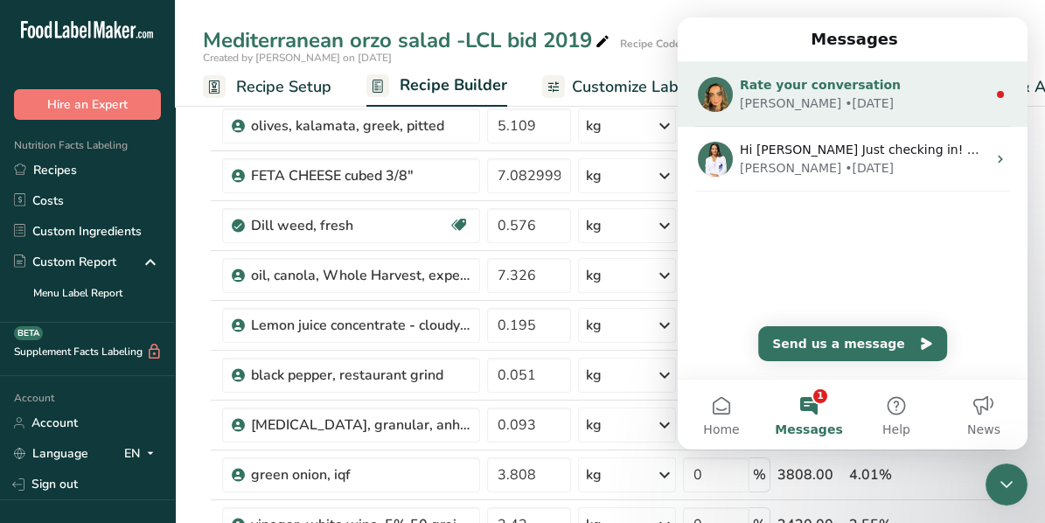
click at [997, 95] on circle "Intercom messenger" at bounding box center [1000, 94] width 7 height 7
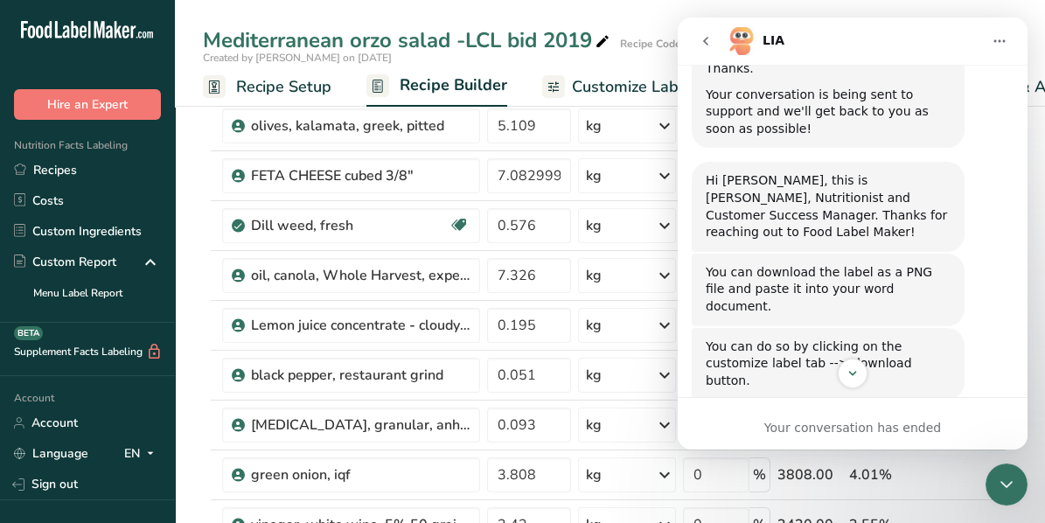
scroll to position [517, 0]
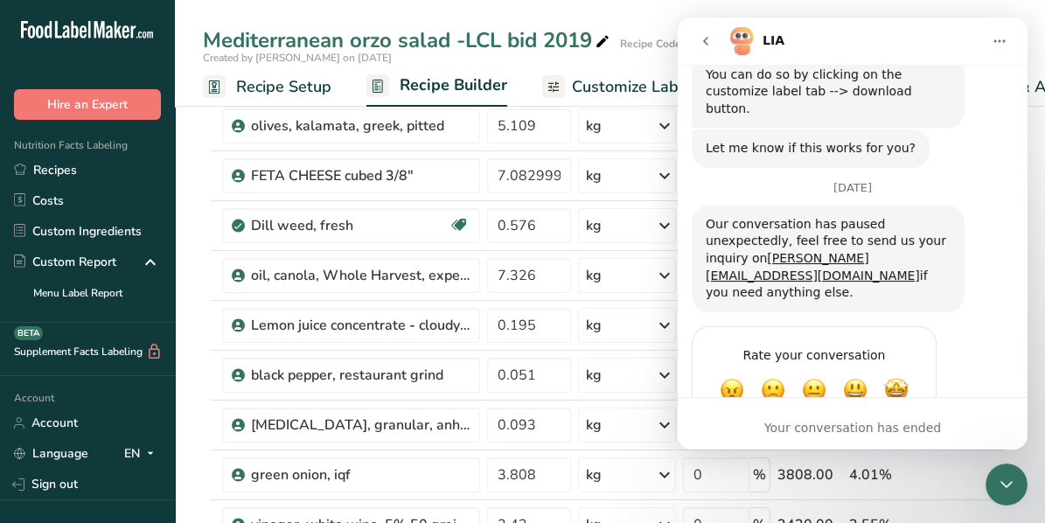
click at [1012, 494] on icon "Close Intercom Messenger" at bounding box center [1006, 484] width 21 height 21
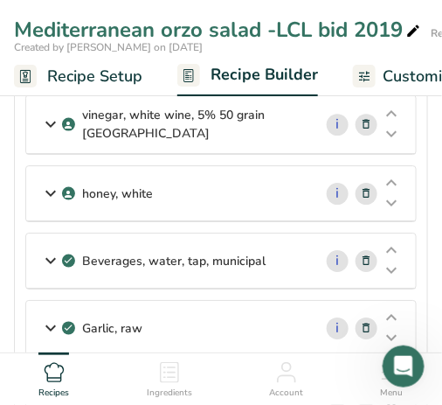
scroll to position [787, 0]
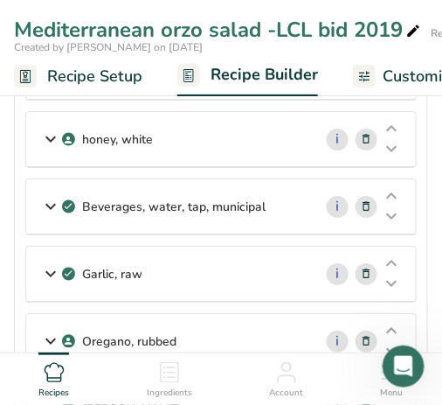
click at [45, 191] on icon at bounding box center [50, 206] width 21 height 31
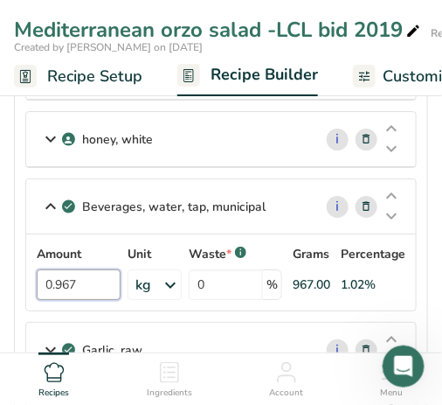
click at [79, 269] on input "0.967" at bounding box center [79, 284] width 84 height 31
type input "0"
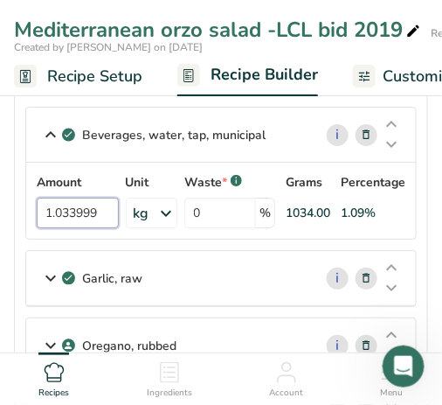
scroll to position [874, 0]
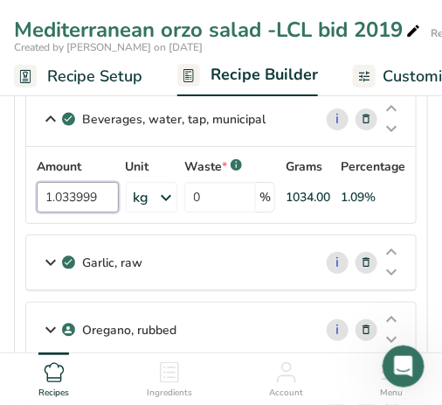
type input "1.033999"
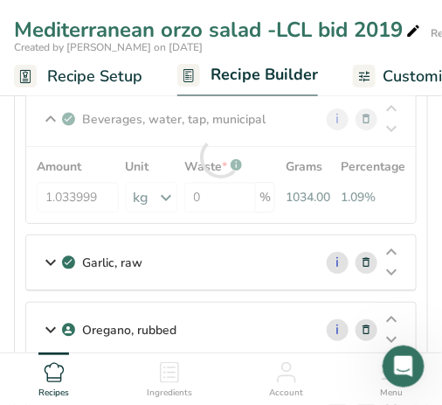
click at [50, 247] on icon at bounding box center [50, 262] width 21 height 31
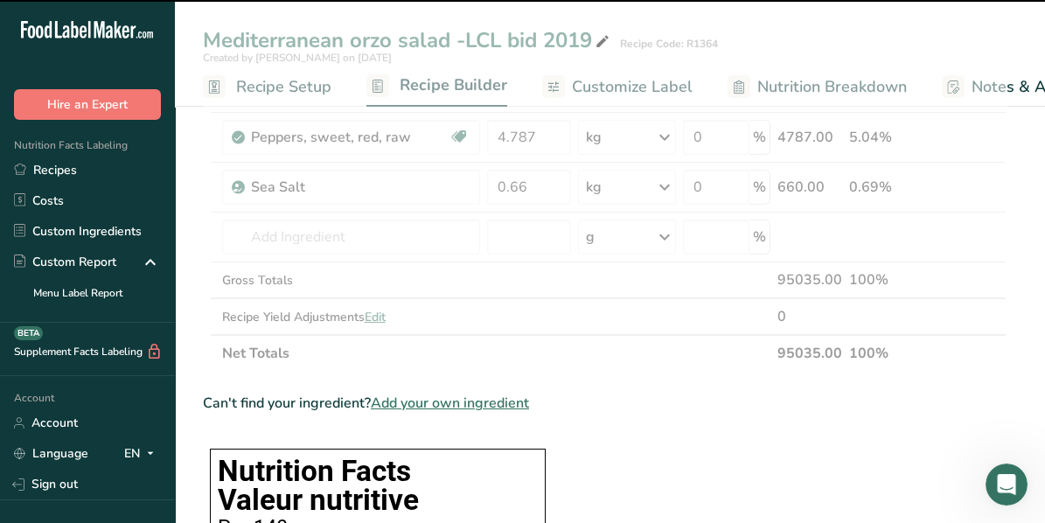
scroll to position [699, 0]
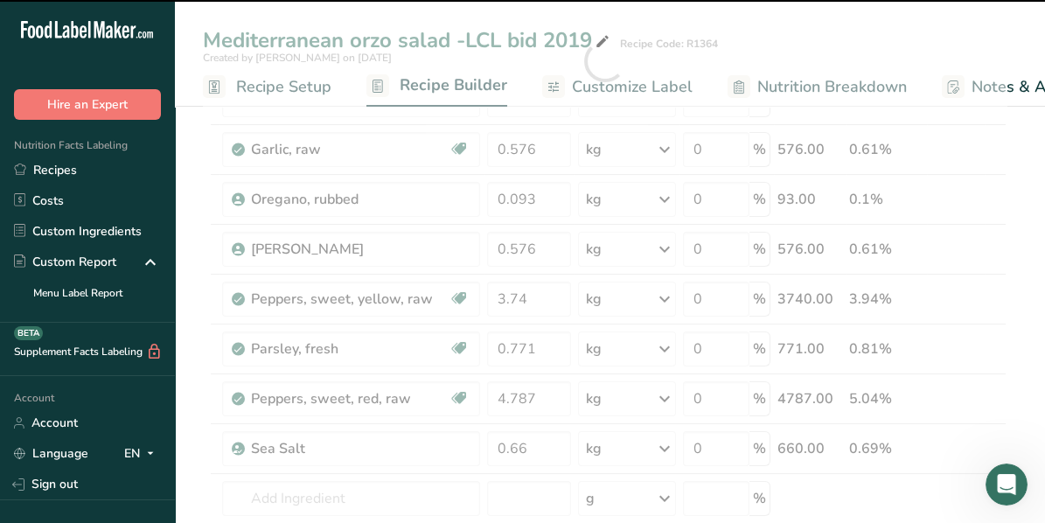
click at [992, 272] on div at bounding box center [605, 61] width 804 height 1144
